Goal: Information Seeking & Learning: Find specific fact

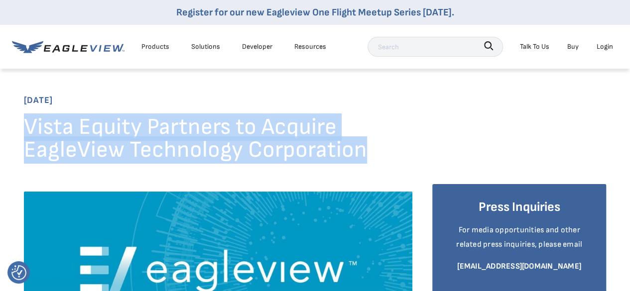
drag, startPoint x: 22, startPoint y: 98, endPoint x: 83, endPoint y: 97, distance: 61.3
copy span "[DATE]"
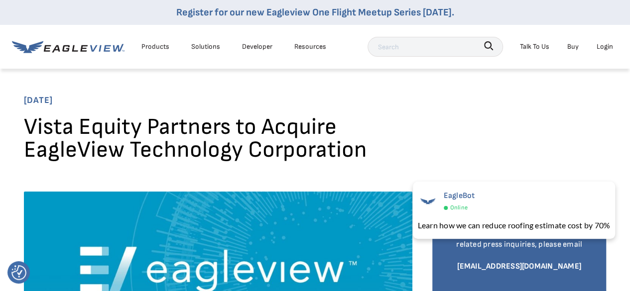
click at [195, 145] on h1 "Vista Equity Partners to Acquire EagleView Technology Corporation" at bounding box center [218, 142] width 389 height 53
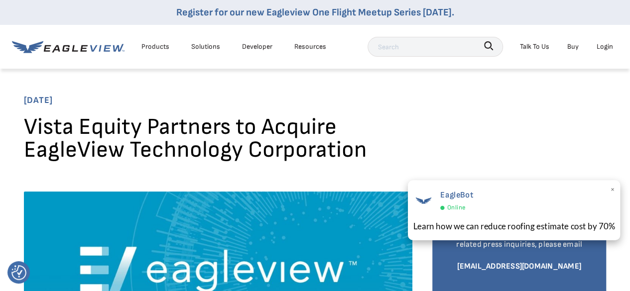
click at [613, 190] on span "×" at bounding box center [612, 190] width 5 height 15
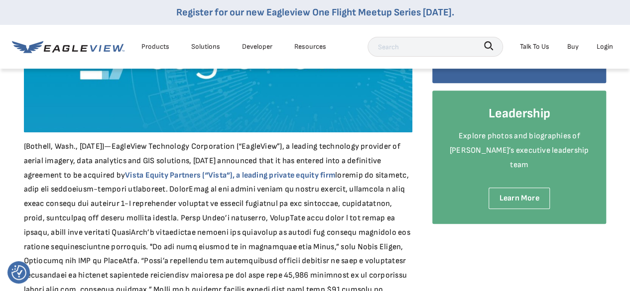
scroll to position [209, 0]
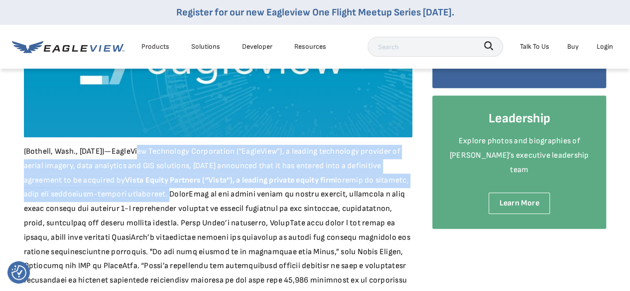
drag, startPoint x: 135, startPoint y: 149, endPoint x: 218, endPoint y: 195, distance: 95.2
copy div "EagleView Technology Corporation (“EagleView”), a leading technology provider o…"
